Goal: Task Accomplishment & Management: Manage account settings

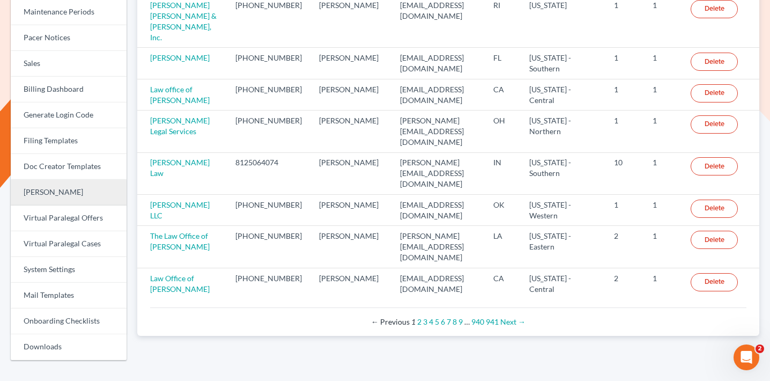
scroll to position [303, 0]
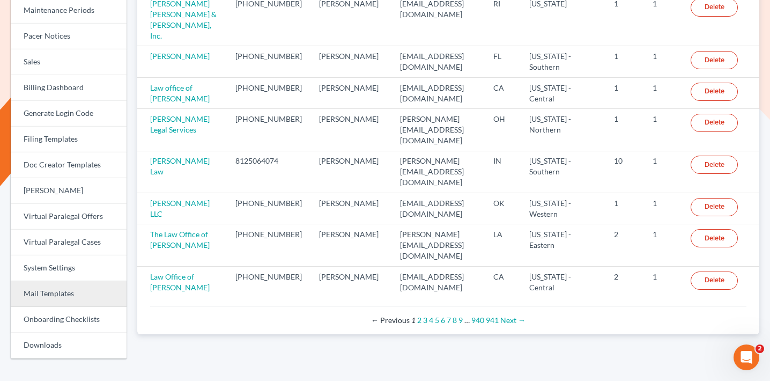
click at [53, 294] on link "Mail Templates" at bounding box center [69, 294] width 116 height 26
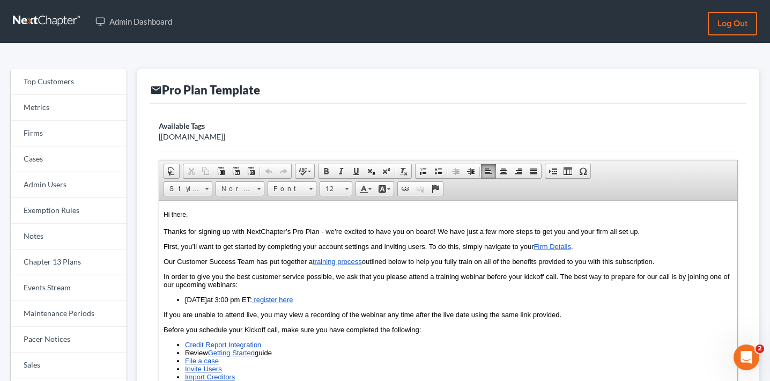
drag, startPoint x: 221, startPoint y: 303, endPoint x: 184, endPoint y: 300, distance: 36.6
click at [184, 300] on ul "October 9th at 3:00 pm ET: r egister here" at bounding box center [448, 299] width 569 height 8
click at [246, 299] on li "November 20th at 3:00 pm ET: r egister here" at bounding box center [459, 299] width 548 height 8
drag, startPoint x: 326, startPoint y: 302, endPoint x: 280, endPoint y: 299, distance: 46.2
click at [280, 299] on li "November 20th at 2 :00 pm ET: r egister here" at bounding box center [459, 299] width 548 height 8
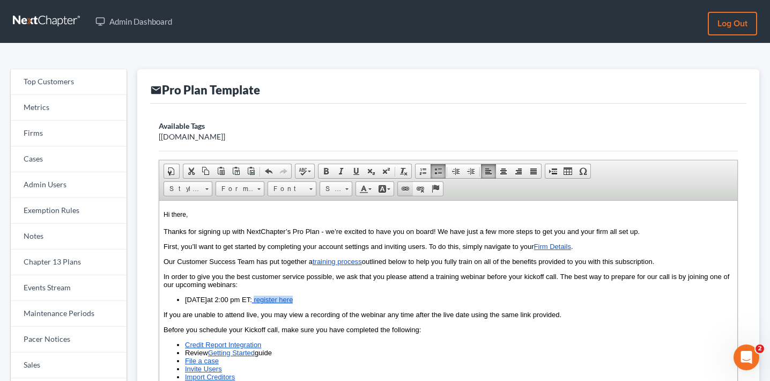
click at [407, 187] on span at bounding box center [405, 188] width 9 height 9
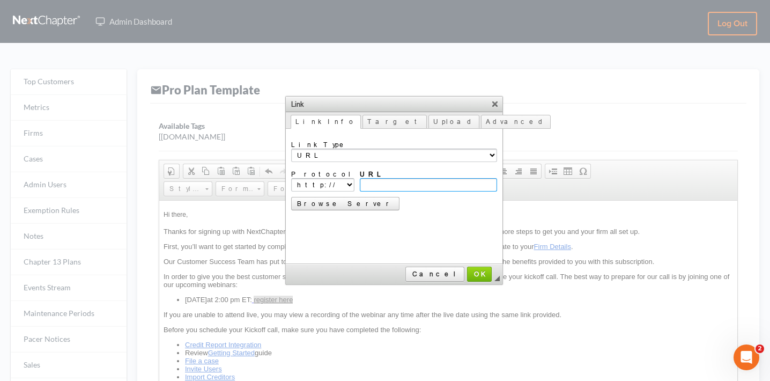
paste input "[URL][DOMAIN_NAME]"
type input "[URL][DOMAIN_NAME]"
select select "https://"
type input "[DOMAIN_NAME][URL]"
click at [468, 271] on span "OK" at bounding box center [479, 274] width 23 height 8
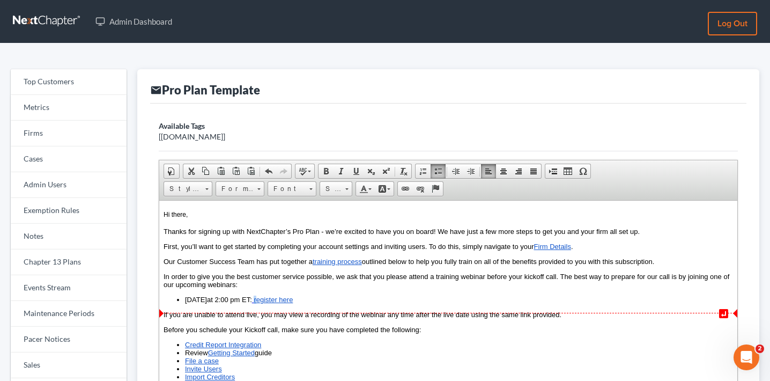
click at [384, 302] on li "November 20th at 2 :00 pm ET: r egister here" at bounding box center [459, 299] width 548 height 8
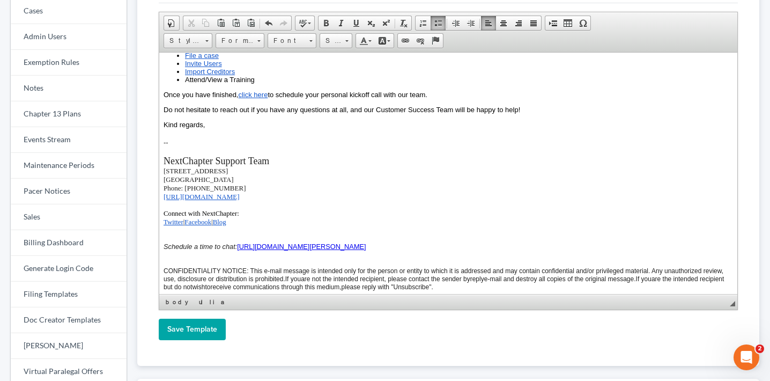
scroll to position [215, 0]
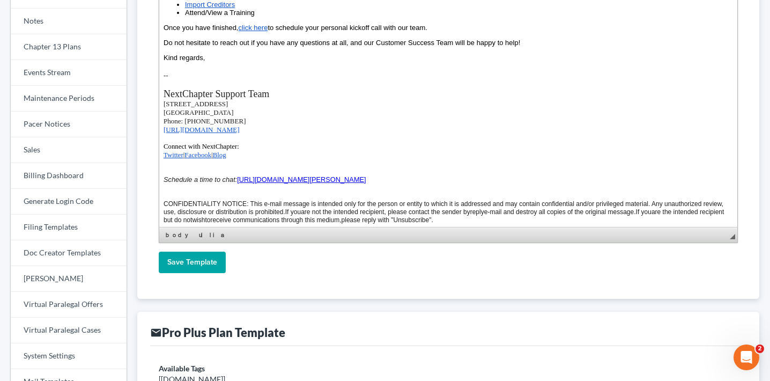
click at [196, 270] on input "Save Template" at bounding box center [192, 261] width 67 height 21
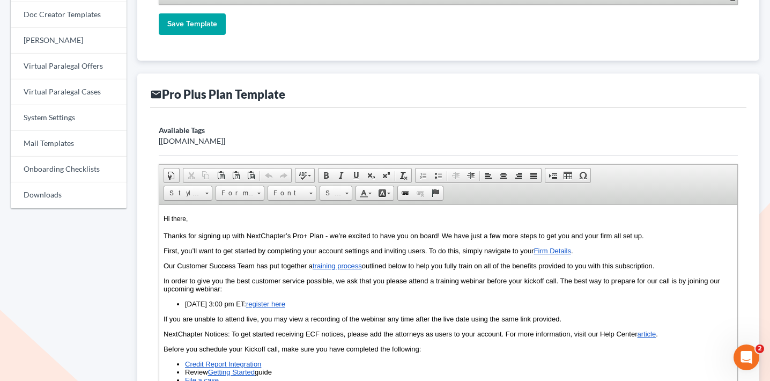
scroll to position [544, 0]
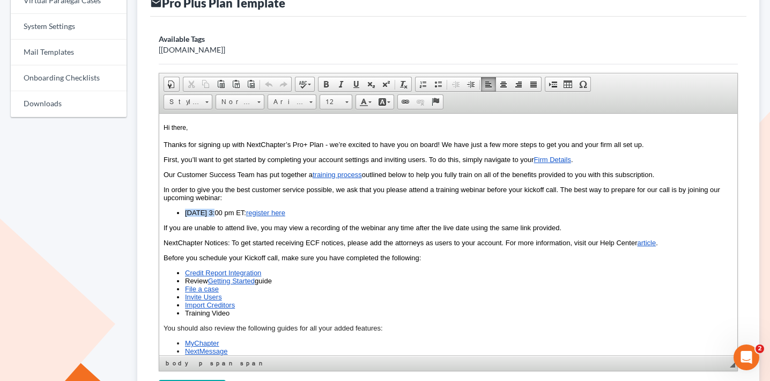
drag, startPoint x: 216, startPoint y: 214, endPoint x: 187, endPoint y: 213, distance: 29.0
click at [187, 213] on li "October 9th at 3:00 pm ET: r egister here" at bounding box center [459, 213] width 548 height 8
click at [244, 213] on li "November 20th at 3:00 pm ET: r egister here" at bounding box center [459, 213] width 548 height 8
drag, startPoint x: 332, startPoint y: 211, endPoint x: 281, endPoint y: 211, distance: 51.5
click at [281, 211] on li "November 20th at 2 :00 pm ET: r egister here" at bounding box center [459, 213] width 548 height 8
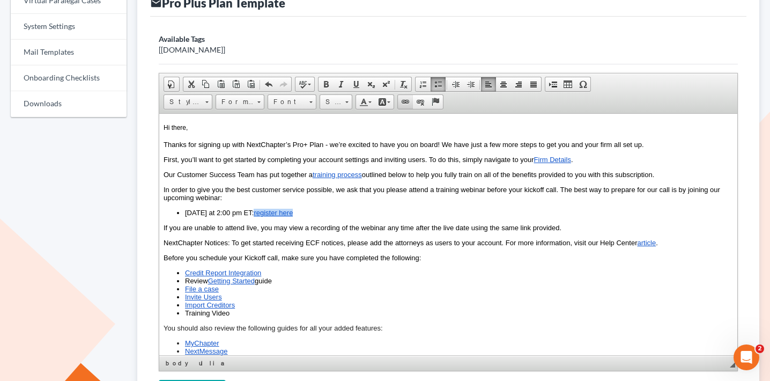
click at [407, 96] on link "Link" at bounding box center [405, 102] width 15 height 14
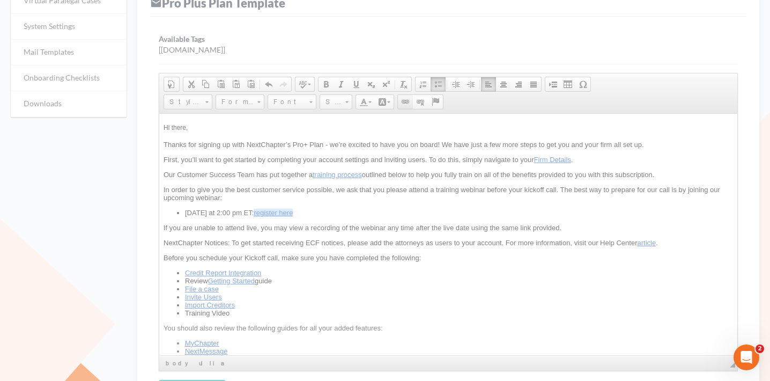
scroll to position [0, 0]
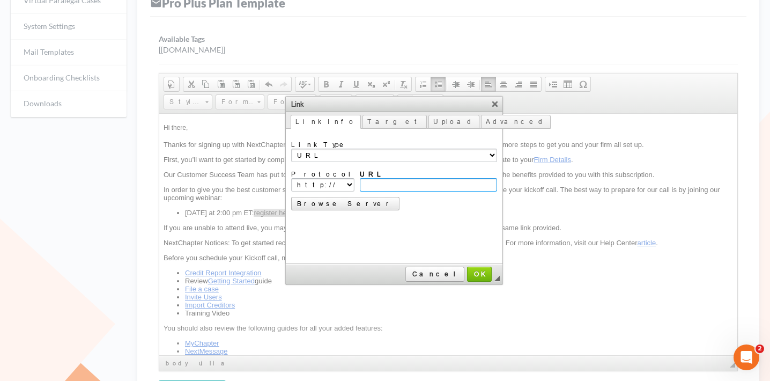
paste input "[URL][DOMAIN_NAME]"
type input "[URL][DOMAIN_NAME]"
select select "https://"
type input "[DOMAIN_NAME][URL]"
click at [468, 272] on span "OK" at bounding box center [479, 274] width 23 height 8
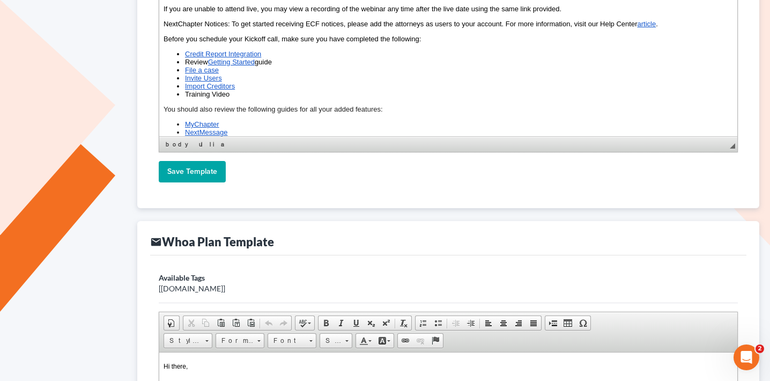
click at [217, 162] on input "Save Template" at bounding box center [192, 171] width 67 height 21
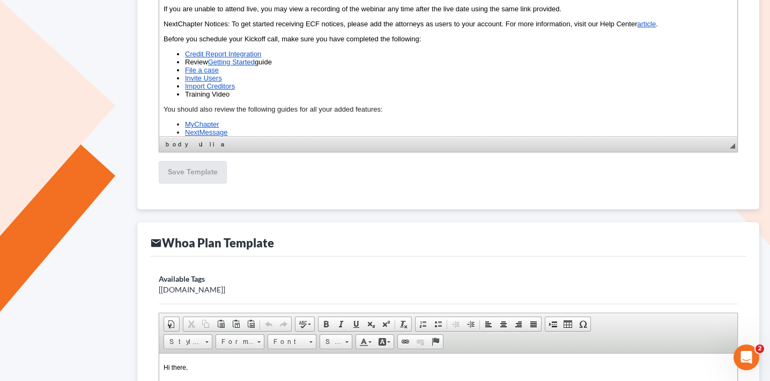
scroll to position [763, 0]
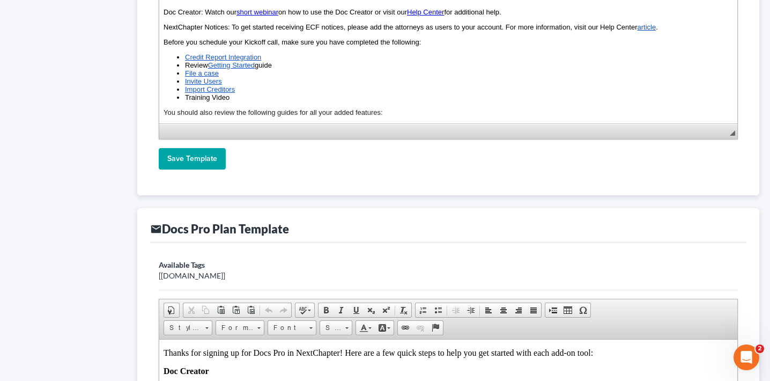
scroll to position [1088, 0]
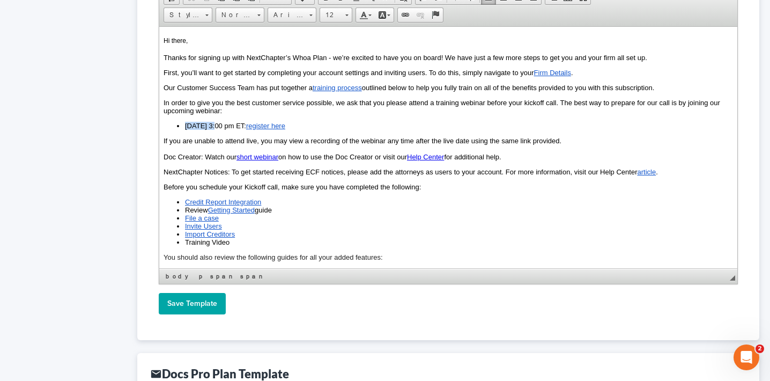
drag, startPoint x: 216, startPoint y: 125, endPoint x: 186, endPoint y: 124, distance: 29.5
click at [185, 124] on li "[DATE] 3:00 pm ET: r egister here" at bounding box center [459, 126] width 548 height 8
click at [246, 125] on li "[DATE] 3:00 pm ET: r egister here" at bounding box center [459, 126] width 548 height 8
drag, startPoint x: 321, startPoint y: 128, endPoint x: 280, endPoint y: 127, distance: 40.8
click at [280, 127] on li "[DATE] 2 :00 pm ET: r egister here" at bounding box center [459, 126] width 548 height 8
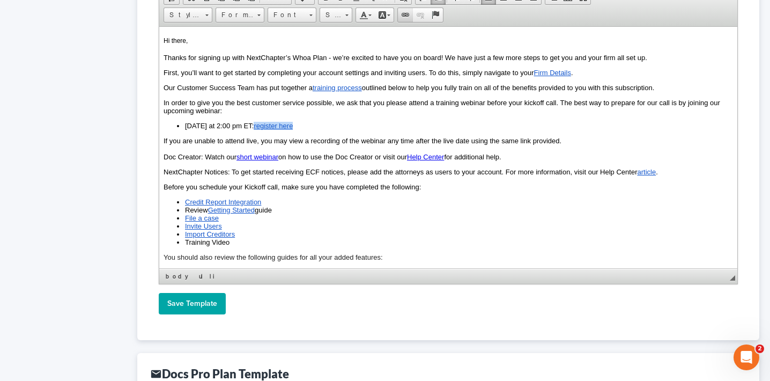
click at [405, 16] on span at bounding box center [405, 15] width 9 height 9
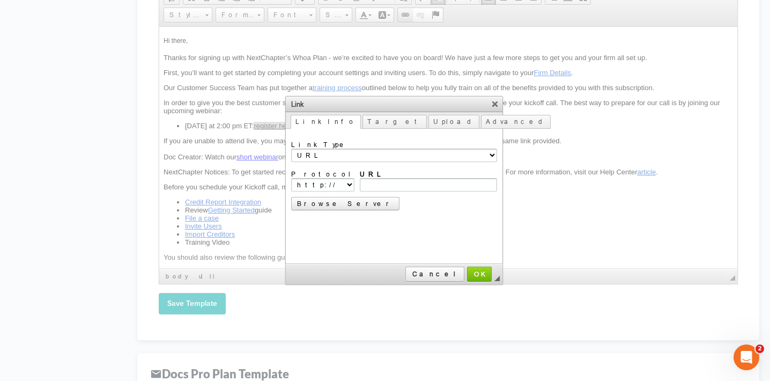
scroll to position [0, 0]
type input "[URL][DOMAIN_NAME]"
select select "https://"
type input "[DOMAIN_NAME][URL]"
click at [468, 272] on span "OK" at bounding box center [479, 274] width 23 height 8
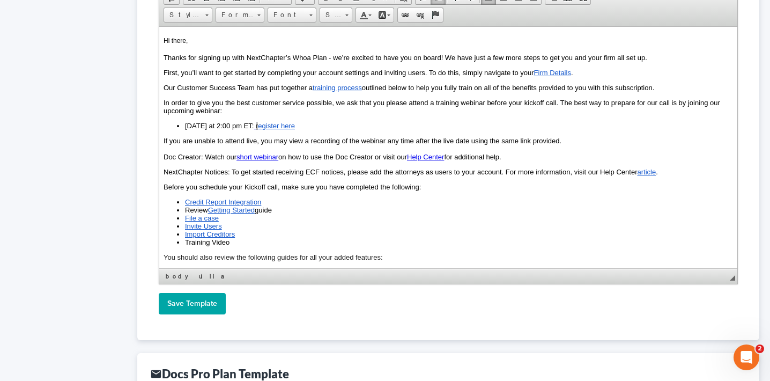
click at [202, 307] on input "Save Template" at bounding box center [192, 303] width 67 height 21
